Goal: Find specific page/section: Find specific page/section

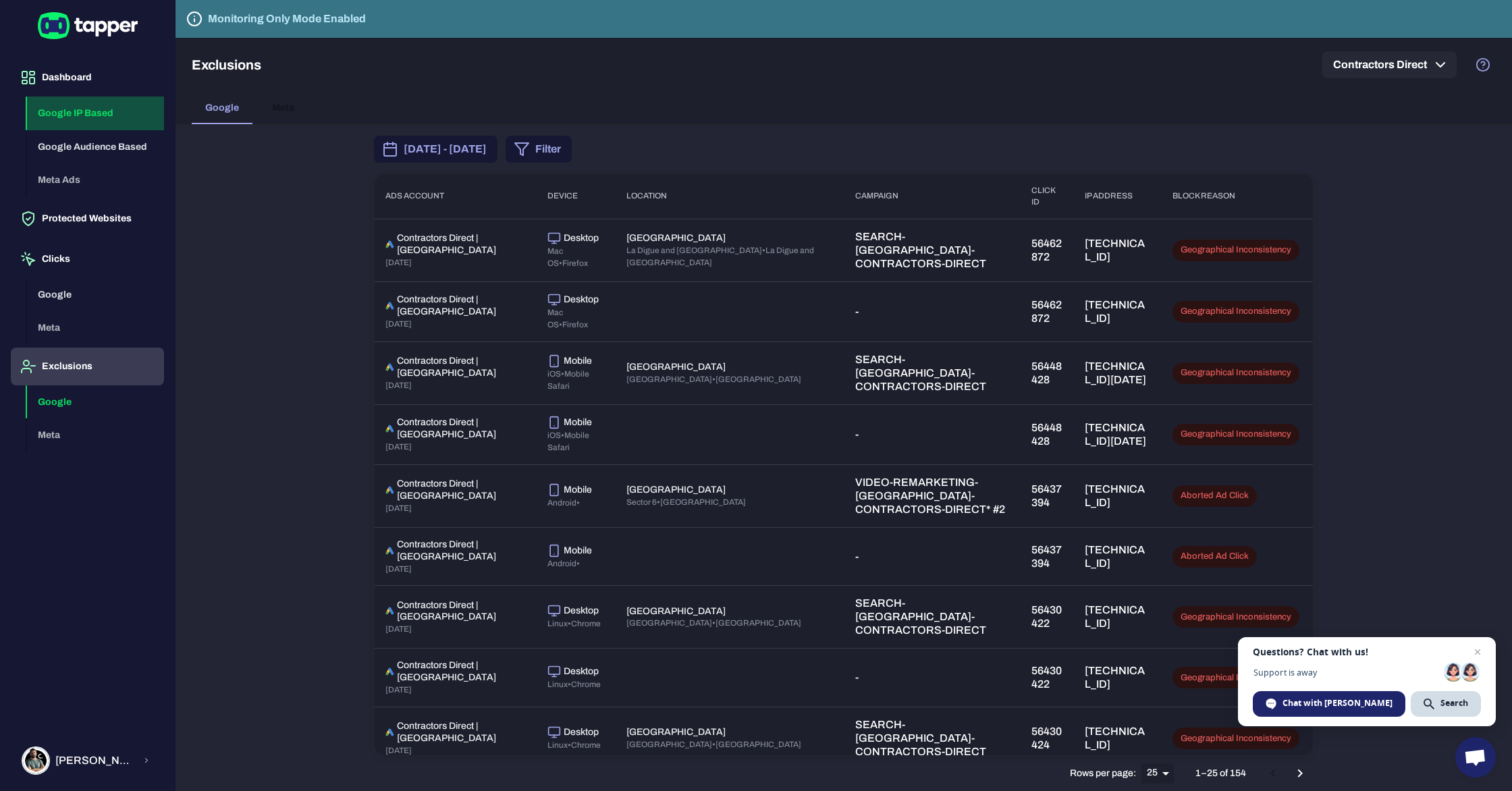
click at [91, 110] on button "Google IP Based" at bounding box center [96, 113] width 137 height 33
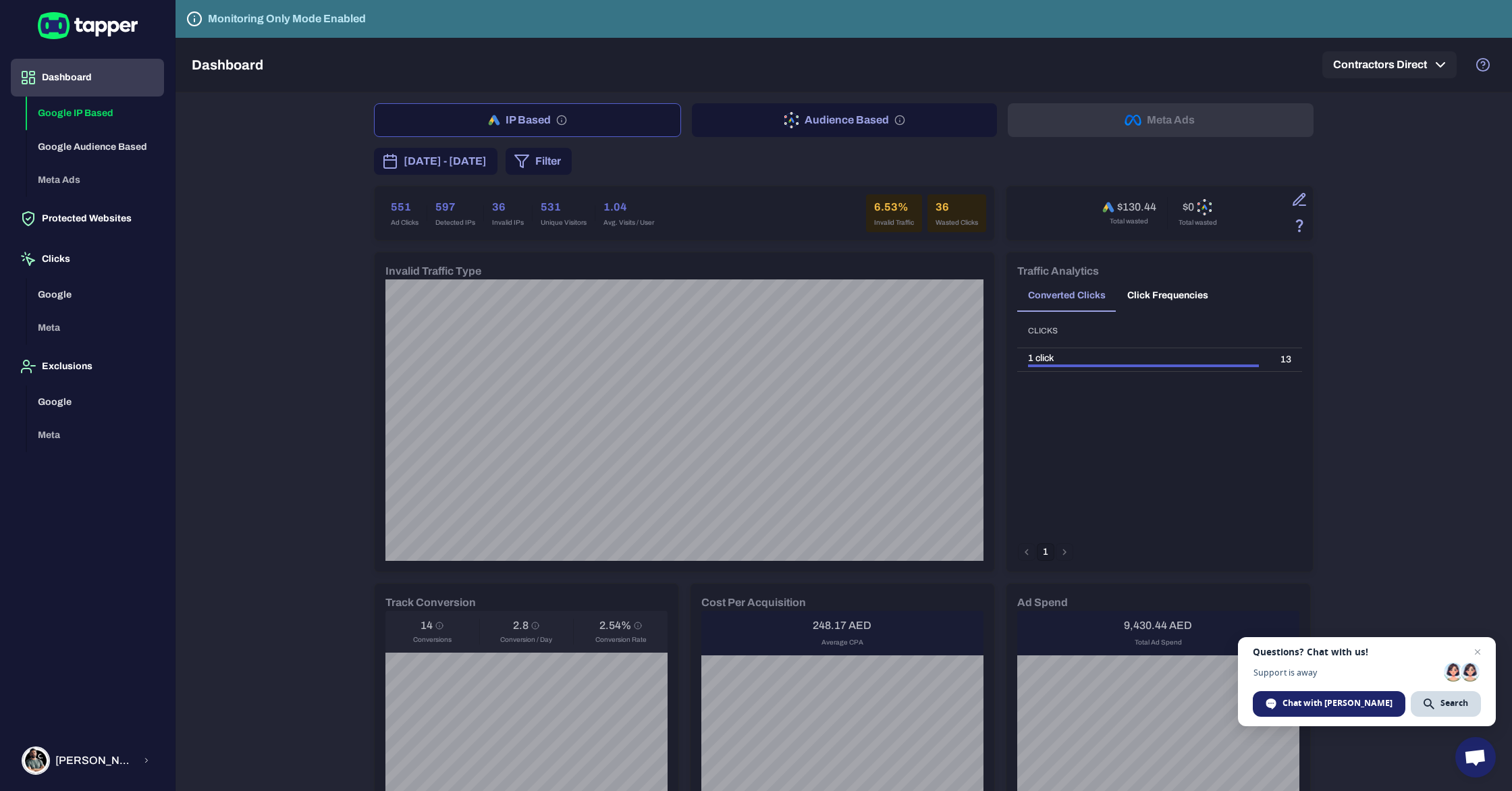
click at [446, 206] on h6 "597" at bounding box center [455, 207] width 40 height 16
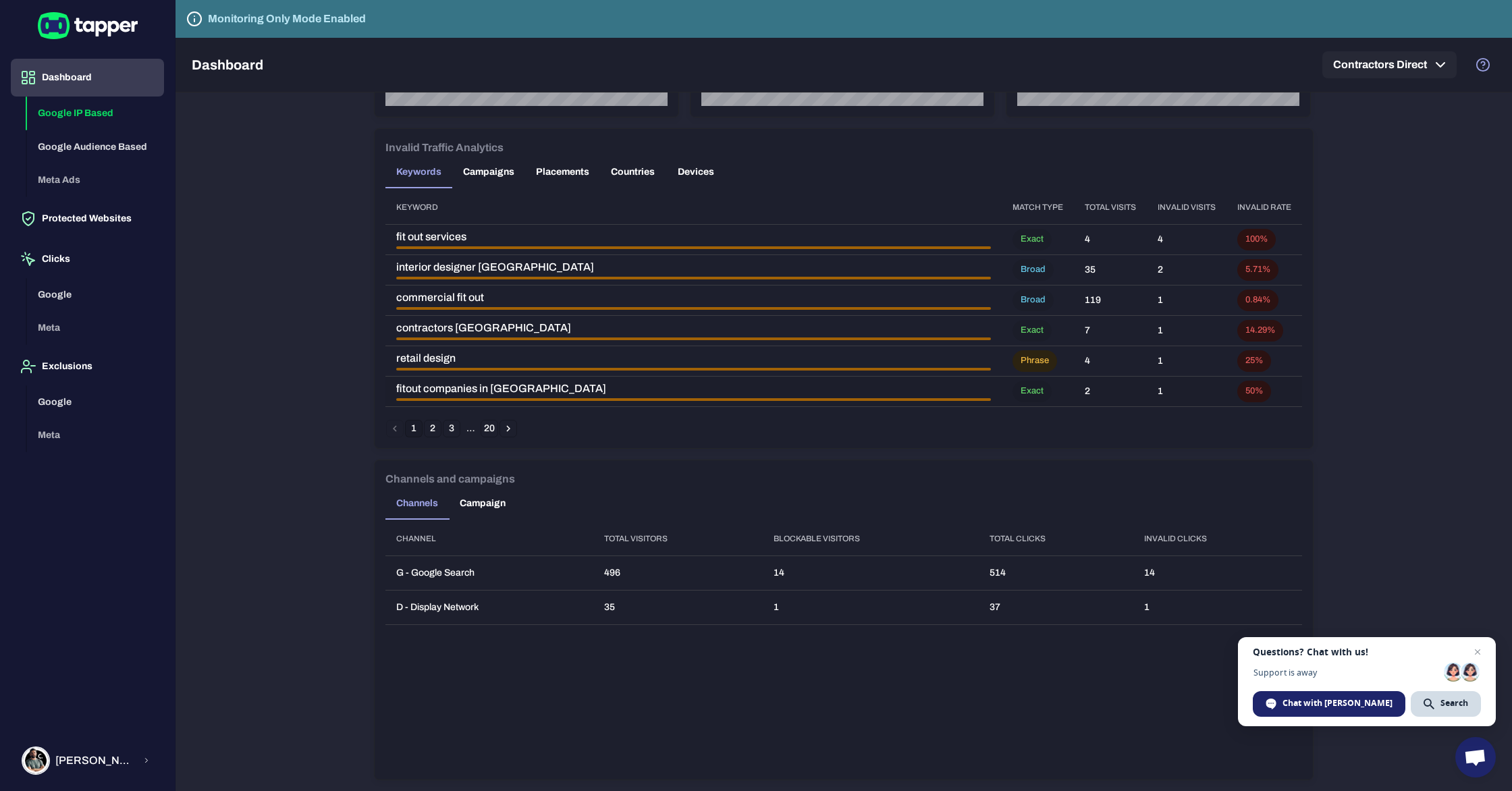
scroll to position [783, 0]
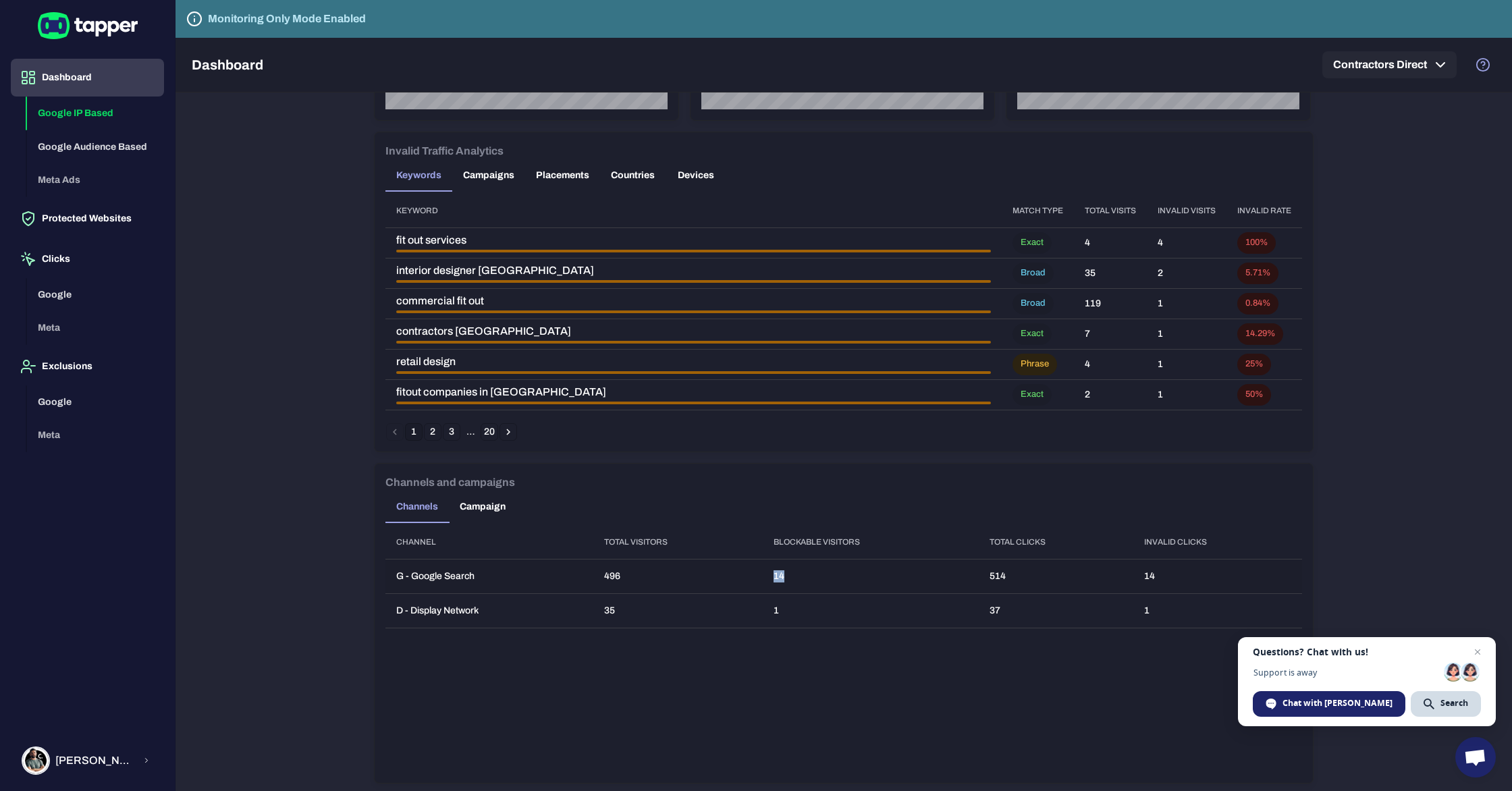
drag, startPoint x: 772, startPoint y: 578, endPoint x: 803, endPoint y: 580, distance: 31.1
click at [803, 580] on td "14" at bounding box center [871, 576] width 216 height 34
click at [809, 584] on td "14" at bounding box center [871, 576] width 216 height 34
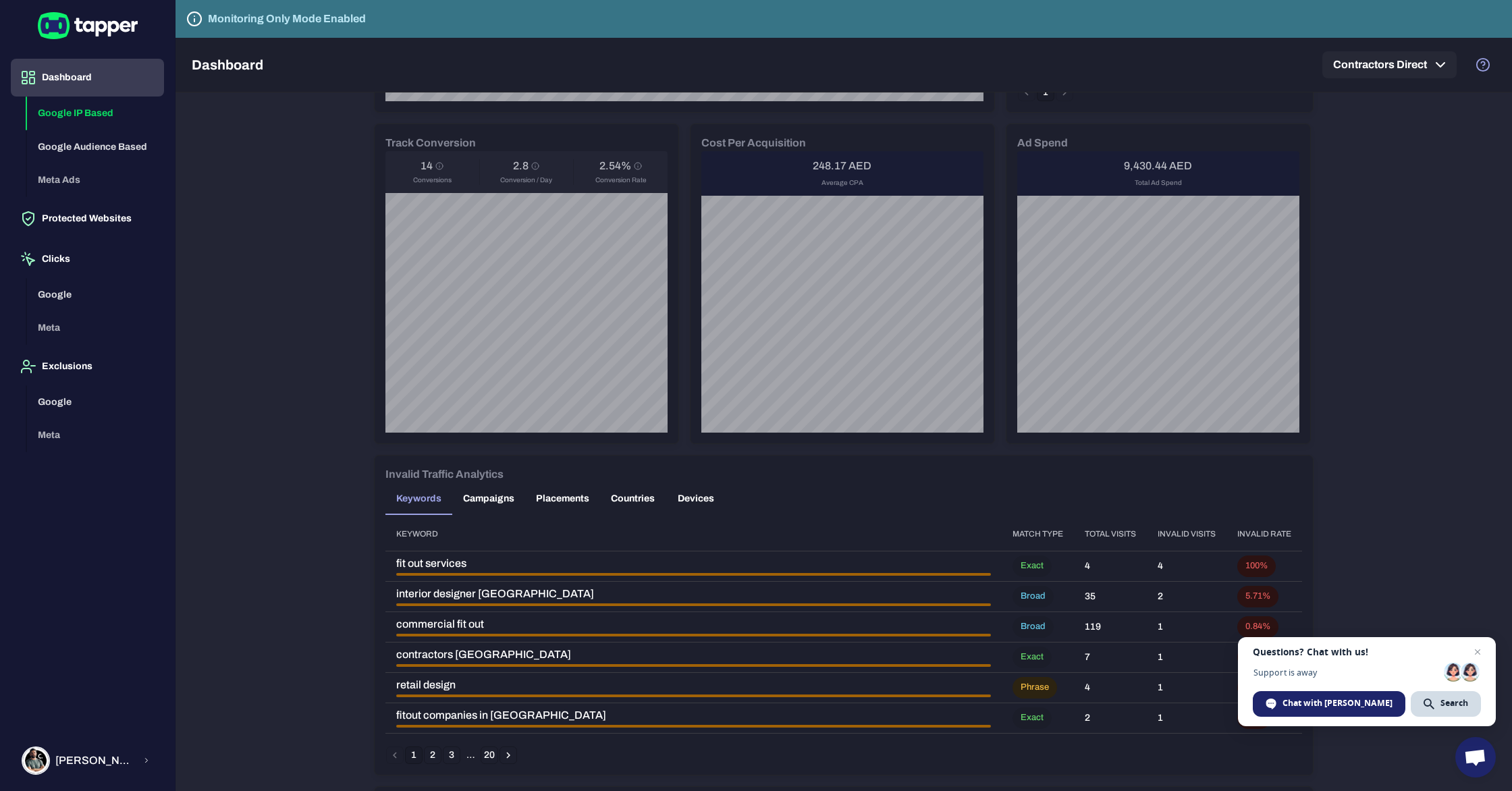
scroll to position [0, 0]
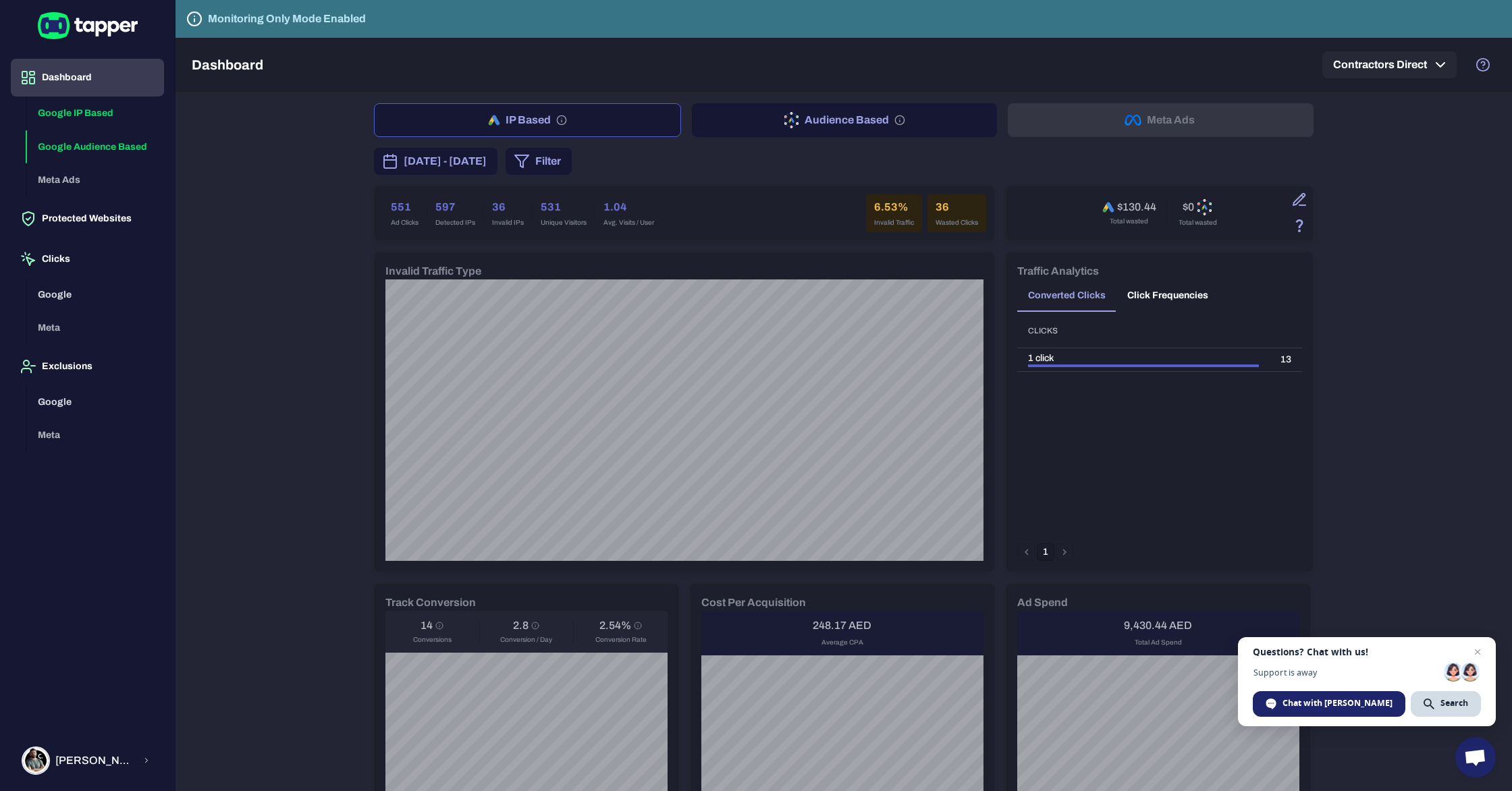
click at [115, 144] on button "Google Audience Based" at bounding box center [96, 147] width 137 height 33
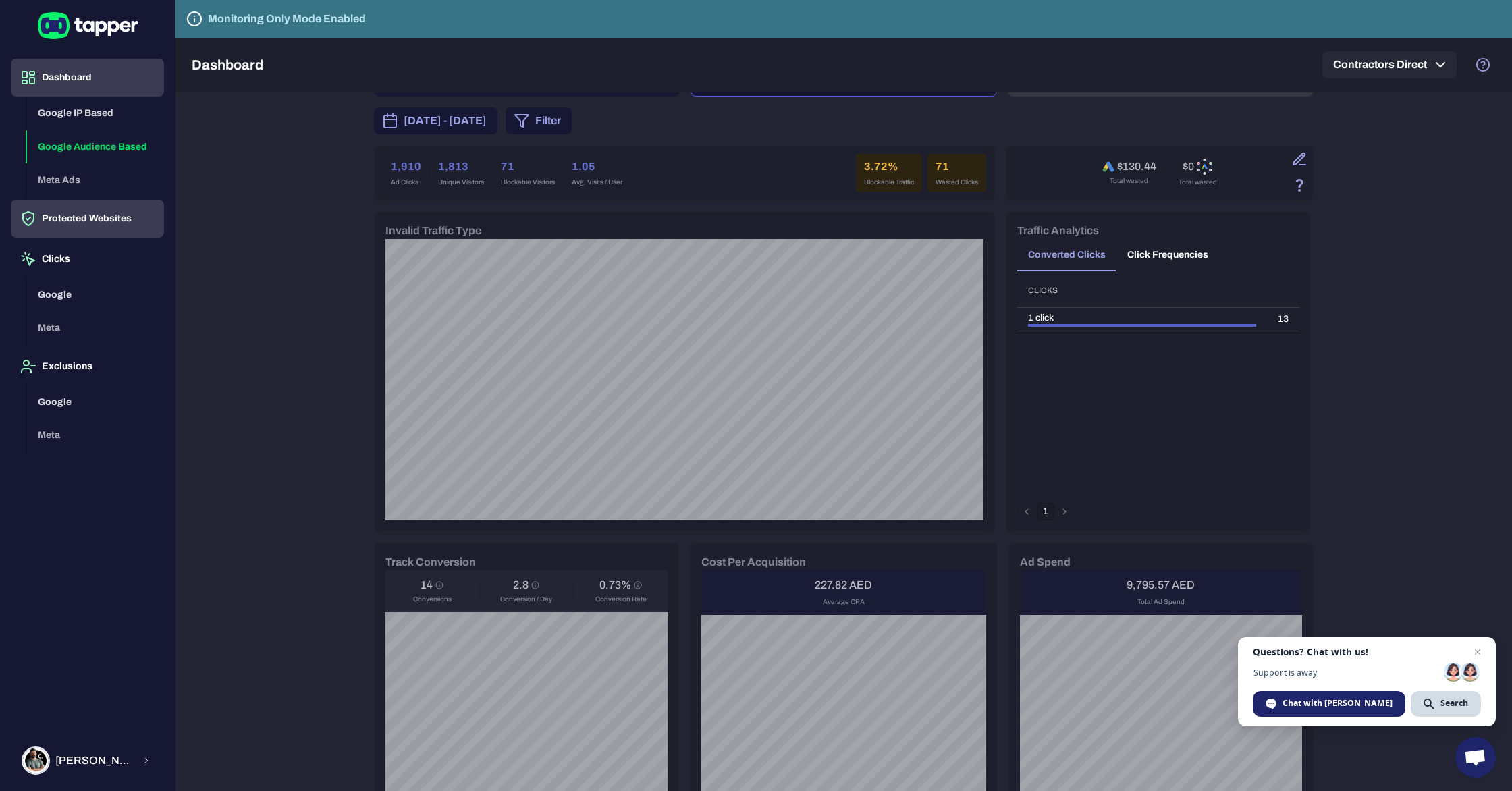
scroll to position [40, 0]
click at [78, 220] on button "Protected Websites" at bounding box center [87, 218] width 154 height 38
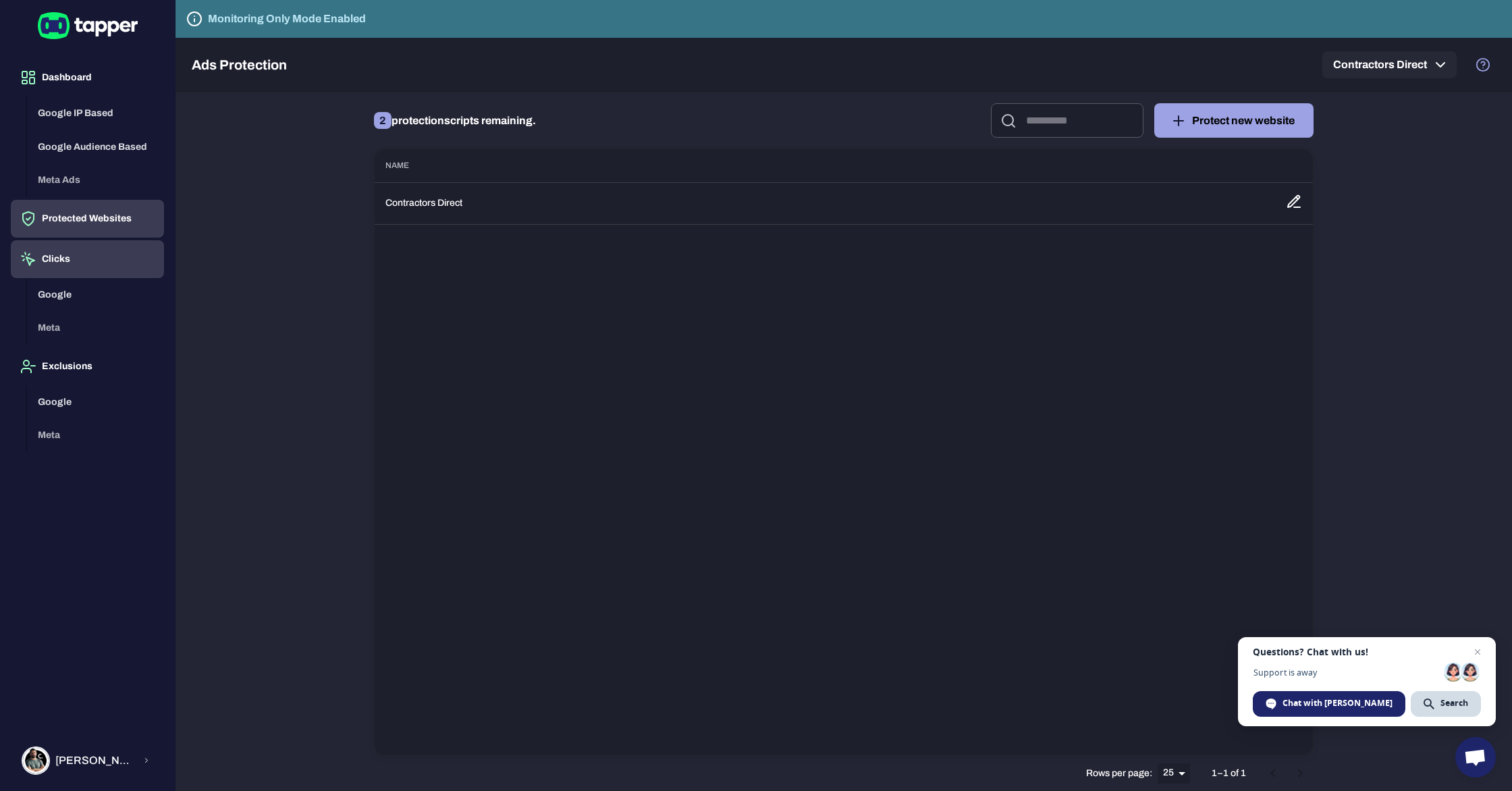
click at [72, 256] on button "Clicks" at bounding box center [87, 258] width 154 height 38
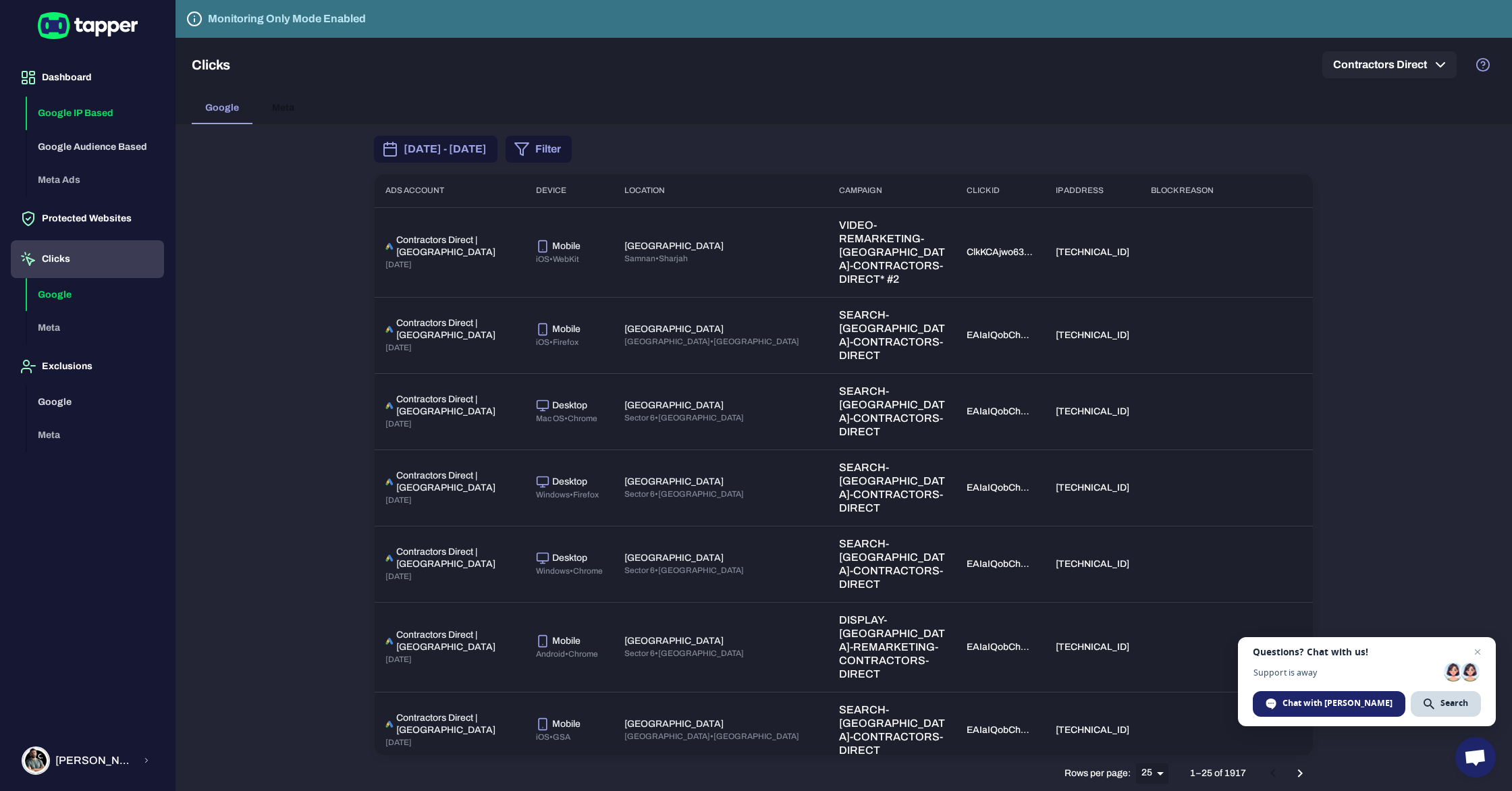
click at [53, 113] on button "Google IP Based" at bounding box center [96, 113] width 137 height 33
